Goal: Find specific page/section: Find specific page/section

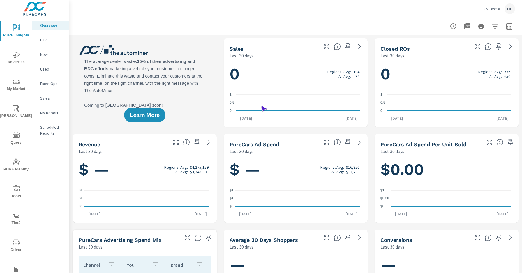
click at [15, 246] on span "Driver" at bounding box center [16, 246] width 28 height 14
